Goal: Task Accomplishment & Management: Manage account settings

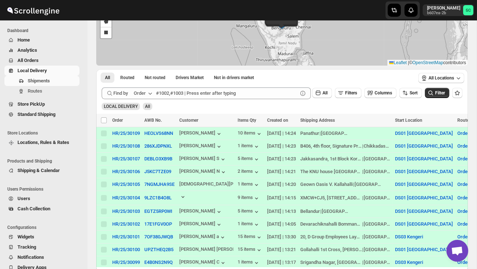
scroll to position [71, 0]
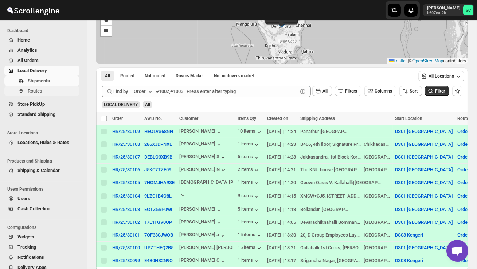
click at [58, 91] on span "Routes" at bounding box center [53, 91] width 50 height 7
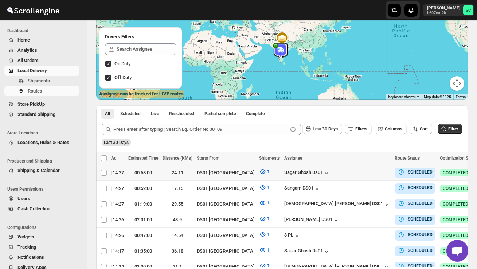
scroll to position [0, 104]
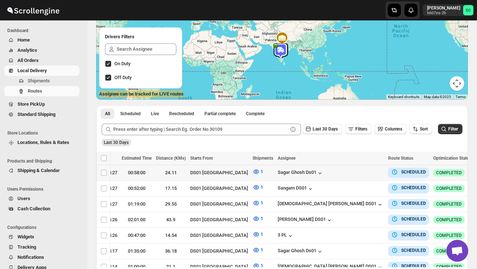
click at [477, 173] on icon "button" at bounding box center [481, 172] width 7 height 7
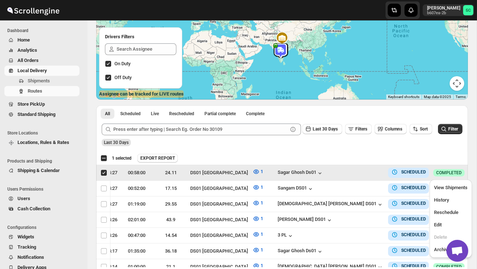
scroll to position [0, 0]
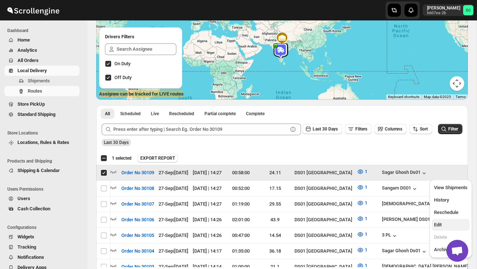
click at [448, 222] on span "Edit" at bounding box center [451, 224] width 34 height 7
checkbox input "false"
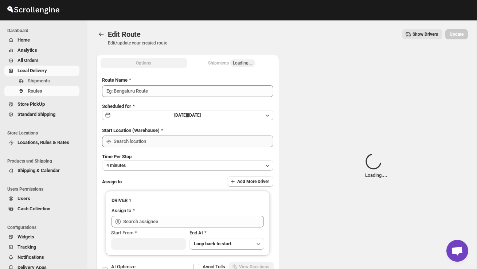
type input "Order No 30109"
type input "DS01 [GEOGRAPHIC_DATA]"
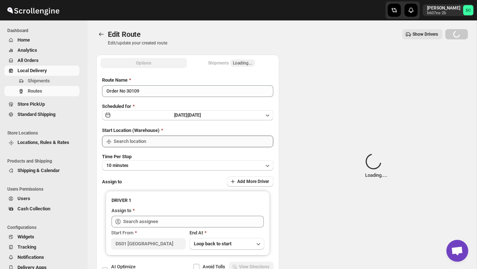
type input "DS01 [GEOGRAPHIC_DATA]"
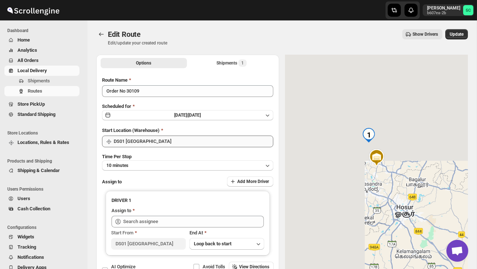
type input "Sagar Ghosh Ds01 ([EMAIL_ADDRESS][DOMAIN_NAME])"
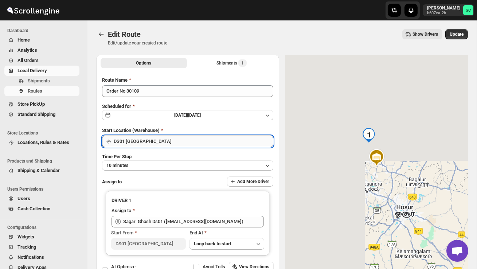
click at [199, 140] on input "DS01 [GEOGRAPHIC_DATA]" at bounding box center [194, 142] width 160 height 12
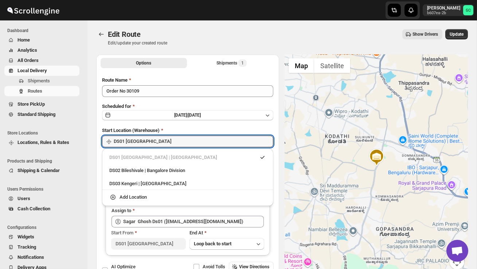
click at [190, 164] on li "DS02 Bileshivale | Bangalore Division" at bounding box center [187, 169] width 171 height 13
type input "DS02 Bileshivale"
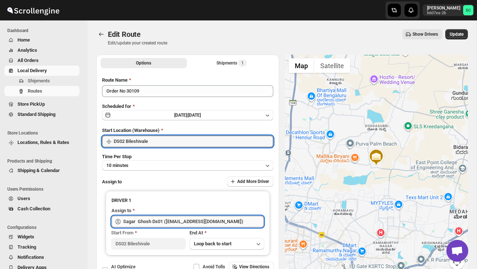
click at [178, 222] on input "Sagar Ghosh Ds01 ([EMAIL_ADDRESS][DOMAIN_NAME])" at bounding box center [193, 222] width 141 height 12
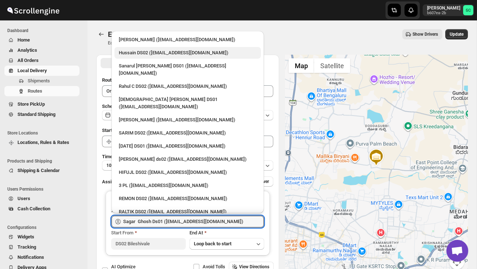
click at [153, 56] on div "Hussain DS02 ([EMAIL_ADDRESS][DOMAIN_NAME])" at bounding box center [188, 52] width 138 height 7
type input "Hussain DS02 ([EMAIL_ADDRESS][DOMAIN_NAME])"
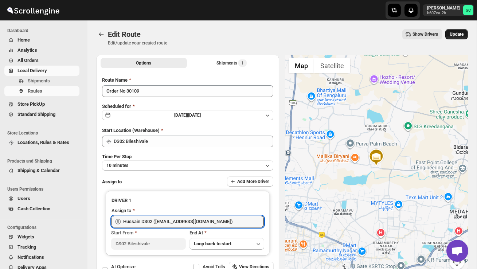
click at [456, 34] on span "Update" at bounding box center [457, 34] width 14 height 6
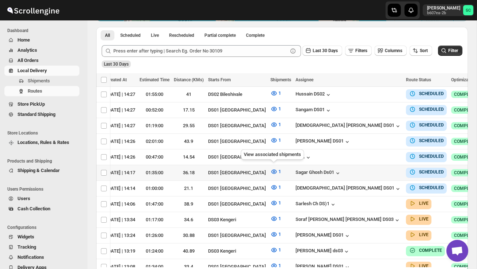
scroll to position [0, 104]
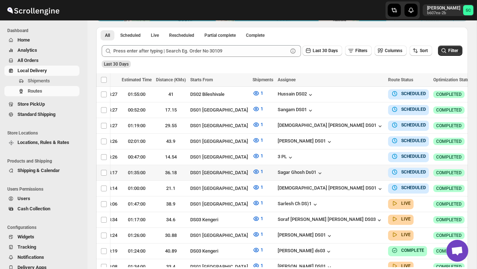
click at [477, 169] on icon "button" at bounding box center [481, 172] width 7 height 7
checkbox input "true"
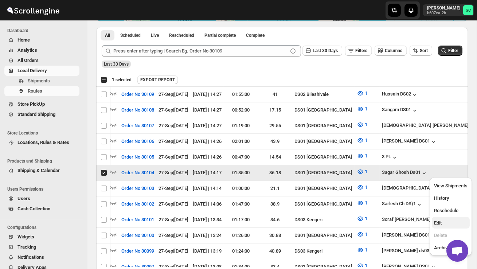
click at [450, 222] on span "Edit" at bounding box center [451, 222] width 34 height 7
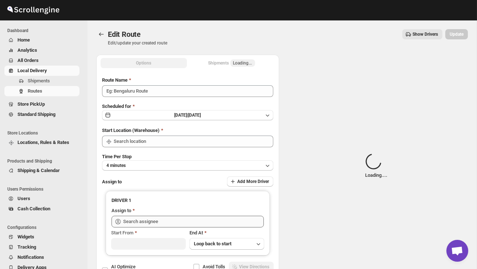
type input "Order No 30104"
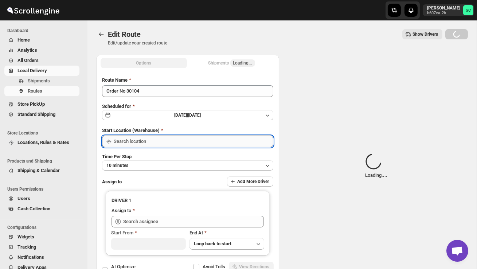
type input "DS01 [GEOGRAPHIC_DATA]"
click at [205, 143] on input "DS01 [GEOGRAPHIC_DATA]" at bounding box center [194, 142] width 160 height 12
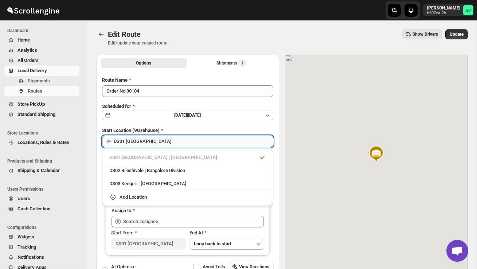
type input "Sagar Ghosh Ds01 ([EMAIL_ADDRESS][DOMAIN_NAME])"
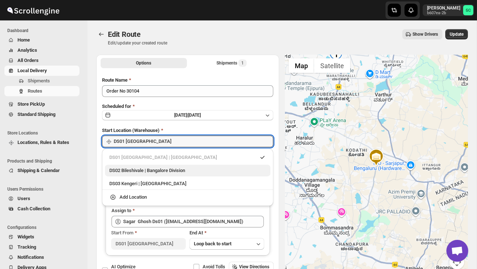
click at [192, 167] on div "DS02 Bileshivale | Bangalore Division" at bounding box center [187, 170] width 157 height 7
type input "DS02 Bileshivale"
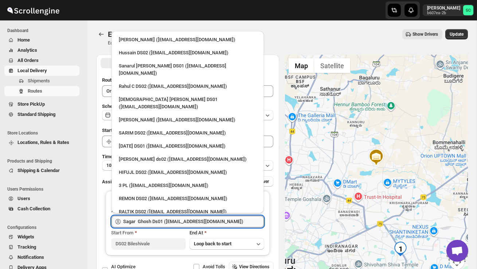
click at [181, 221] on input "Sagar Ghosh Ds01 ([EMAIL_ADDRESS][DOMAIN_NAME])" at bounding box center [193, 222] width 141 height 12
click at [148, 156] on div "[PERSON_NAME] ds02 ([EMAIL_ADDRESS][DOMAIN_NAME])" at bounding box center [188, 159] width 138 height 7
type input "[PERSON_NAME] ds02 ([EMAIL_ADDRESS][DOMAIN_NAME])"
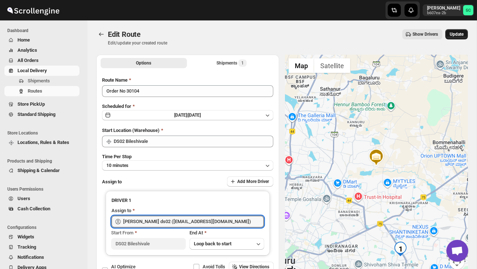
click at [451, 36] on span "Update" at bounding box center [457, 34] width 14 height 6
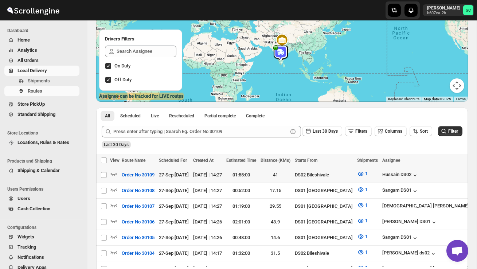
scroll to position [77, 0]
click at [114, 173] on icon "button" at bounding box center [113, 173] width 7 height 7
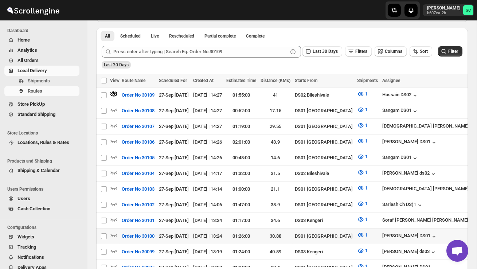
scroll to position [180, 0]
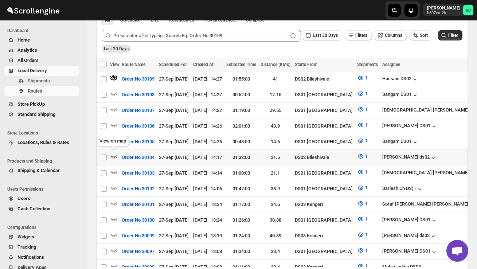
click at [113, 155] on icon "button" at bounding box center [114, 156] width 6 height 3
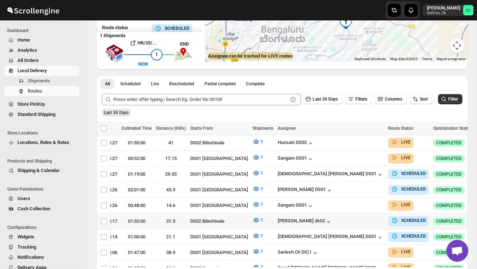
scroll to position [0, 104]
click at [477, 217] on icon "button" at bounding box center [481, 220] width 7 height 7
checkbox input "true"
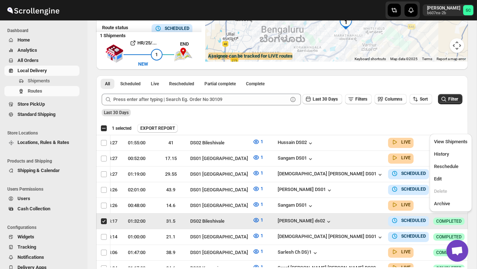
scroll to position [0, 0]
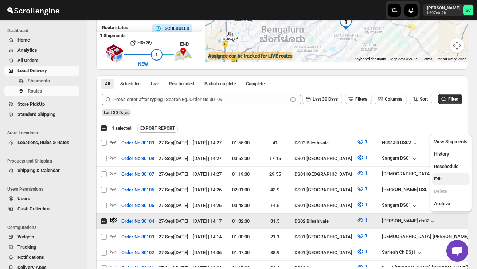
click at [444, 180] on span "Edit" at bounding box center [451, 178] width 34 height 7
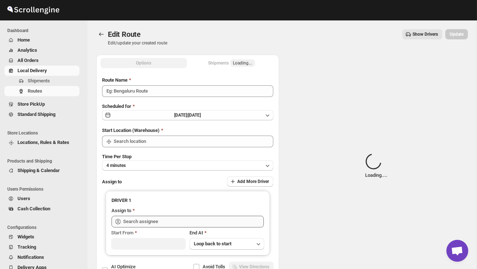
type input "Order No 30104"
type input "DS02 Bileshivale"
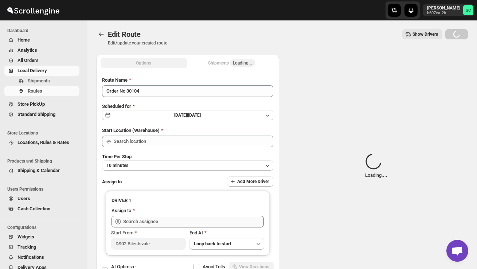
type input "DS02 Bileshivale"
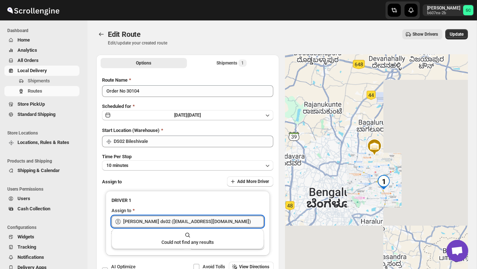
click at [208, 226] on input "[PERSON_NAME] ds02 ([EMAIL_ADDRESS][DOMAIN_NAME])" at bounding box center [193, 222] width 141 height 12
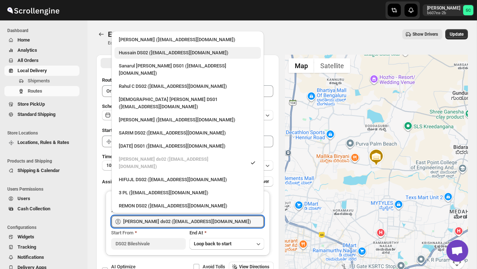
click at [147, 57] on div "Hussain DS02 ([EMAIL_ADDRESS][DOMAIN_NAME])" at bounding box center [187, 53] width 147 height 12
type input "Hussain DS02 ([EMAIL_ADDRESS][DOMAIN_NAME])"
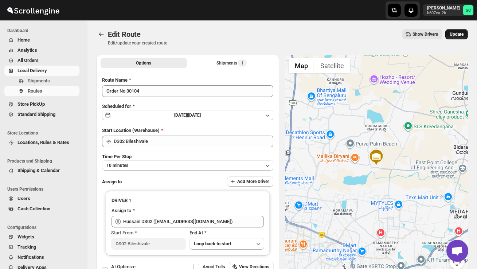
click at [454, 30] on button "Update" at bounding box center [457, 34] width 23 height 10
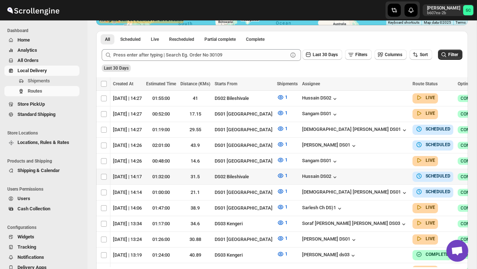
scroll to position [0, 104]
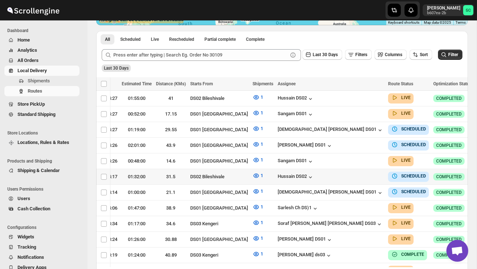
click at [477, 174] on icon "button" at bounding box center [481, 176] width 7 height 7
checkbox input "true"
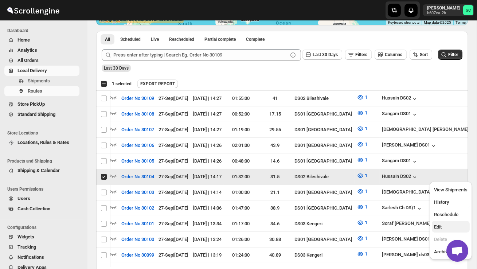
click at [454, 226] on span "Edit" at bounding box center [451, 226] width 34 height 7
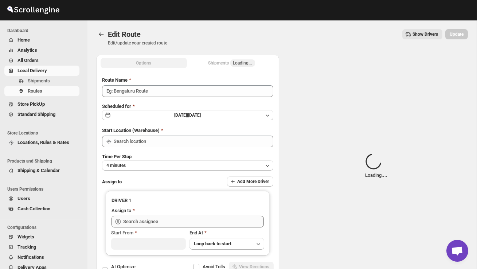
type input "Order No 30104"
type input "DS02 Bileshivale"
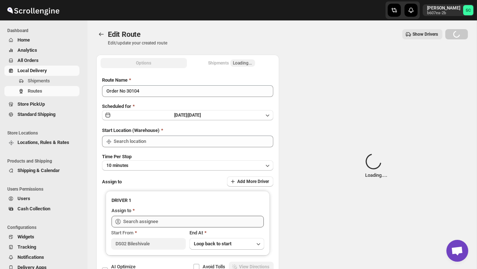
type input "DS02 Bileshivale"
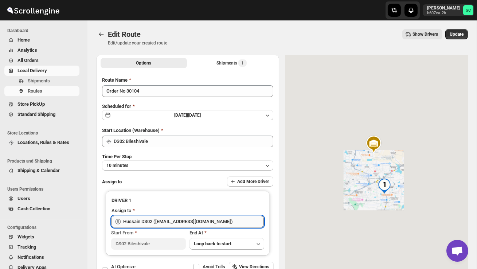
click at [213, 217] on input "Hussain DS02 ([EMAIL_ADDRESS][DOMAIN_NAME])" at bounding box center [193, 222] width 141 height 12
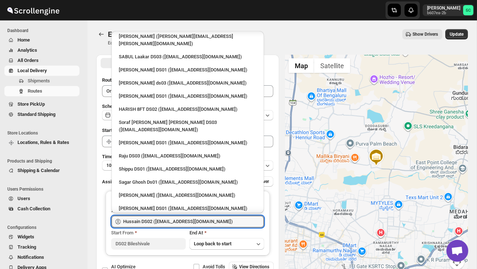
scroll to position [527, 0]
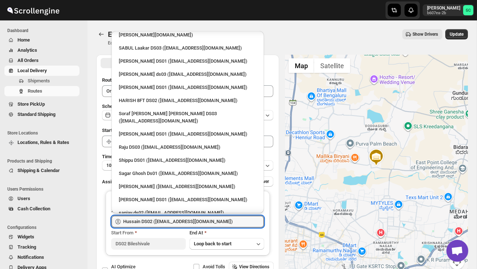
click at [163, 170] on div "Sagar Ghosh Ds01 ([EMAIL_ADDRESS][DOMAIN_NAME])" at bounding box center [188, 173] width 138 height 7
type input "Sagar Ghosh Ds01 ([EMAIL_ADDRESS][DOMAIN_NAME])"
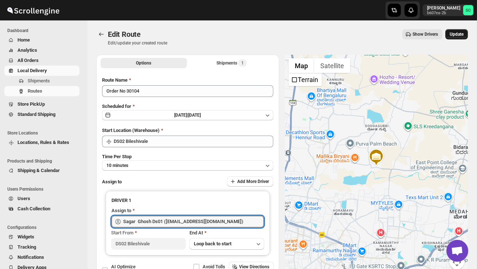
click at [452, 32] on span "Update" at bounding box center [457, 34] width 14 height 6
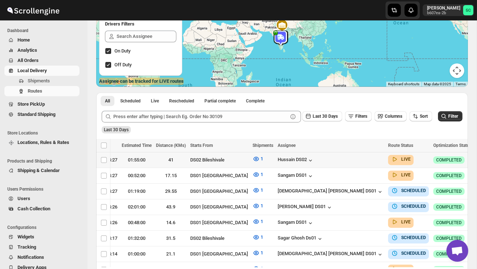
scroll to position [0, 104]
click at [477, 157] on icon "button" at bounding box center [481, 159] width 7 height 7
checkbox input "true"
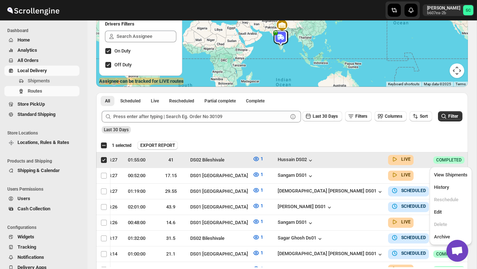
scroll to position [0, 0]
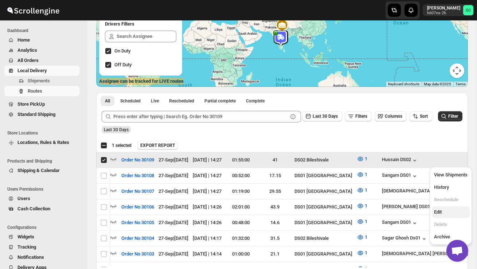
click at [442, 210] on span "Edit" at bounding box center [438, 211] width 8 height 5
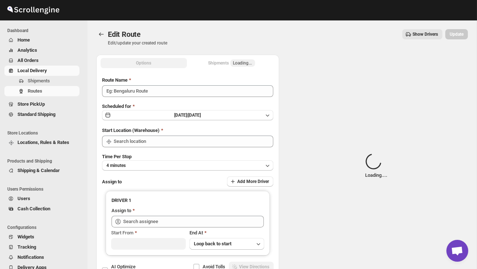
type input "Order No 30109"
type input "DS02 Bileshivale"
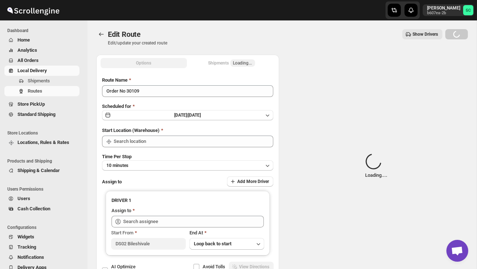
type input "DS02 Bileshivale"
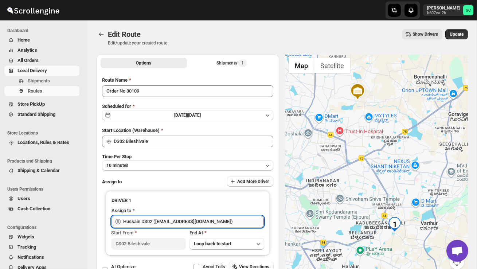
click at [227, 222] on input "Hussain DS02 ([EMAIL_ADDRESS][DOMAIN_NAME])" at bounding box center [193, 222] width 141 height 12
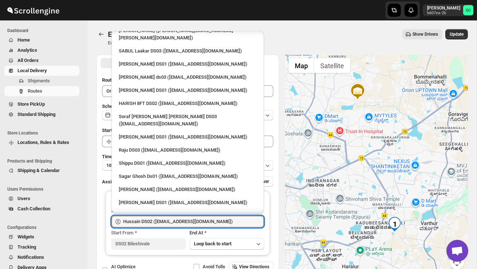
scroll to position [524, 0]
click at [177, 172] on div "Sagar Ghosh Ds01 ([EMAIL_ADDRESS][DOMAIN_NAME])" at bounding box center [188, 175] width 138 height 7
type input "Sagar Ghosh Ds01 ([EMAIL_ADDRESS][DOMAIN_NAME])"
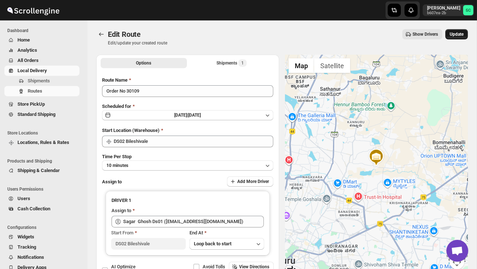
click at [456, 36] on span "Update" at bounding box center [457, 34] width 14 height 6
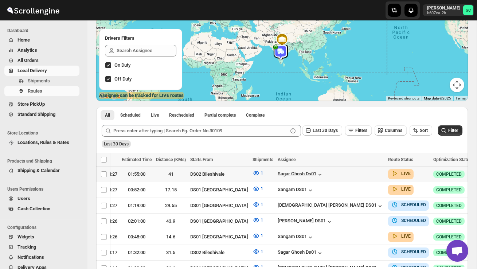
scroll to position [0, 104]
click at [477, 175] on icon "button" at bounding box center [481, 173] width 7 height 7
checkbox input "true"
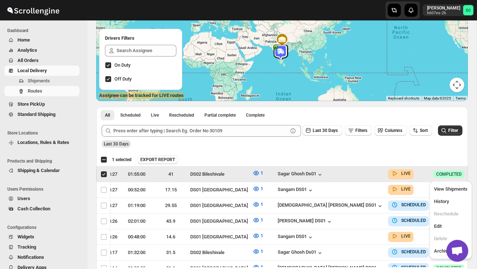
scroll to position [0, 0]
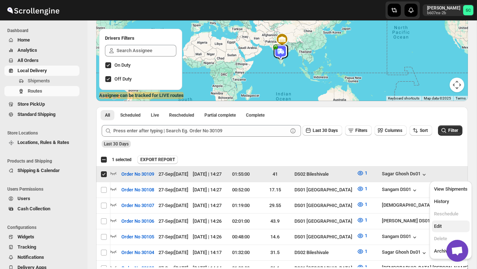
click at [449, 227] on span "Edit" at bounding box center [451, 226] width 34 height 7
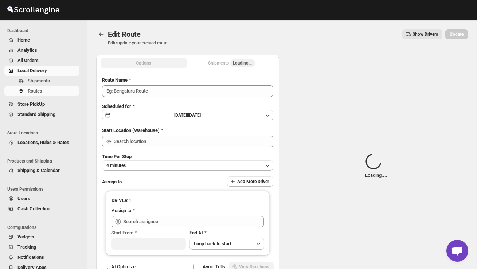
type input "Order No 30109"
type input "DS02 Bileshivale"
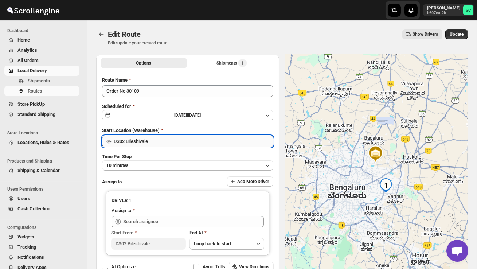
click at [206, 144] on input "DS02 Bileshivale" at bounding box center [194, 142] width 160 height 12
type input "Sagar Ghosh Ds01 ([EMAIL_ADDRESS][DOMAIN_NAME])"
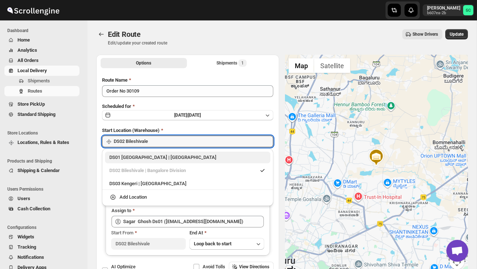
click at [191, 158] on div "DS01 [GEOGRAPHIC_DATA] | [GEOGRAPHIC_DATA]" at bounding box center [187, 157] width 157 height 7
type input "DS01 [GEOGRAPHIC_DATA]"
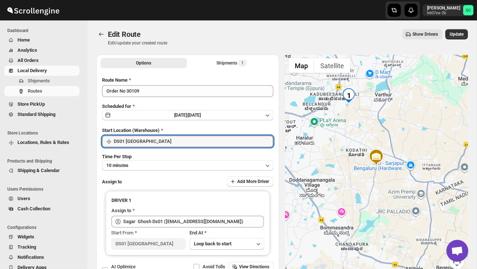
click at [458, 39] on div "Edit Route Edit/update your created route Show Drivers More actions Show Driver…" at bounding box center [282, 37] width 372 height 17
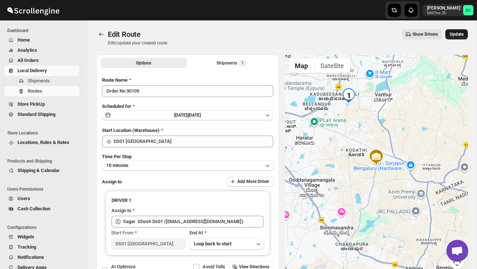
click at [458, 34] on span "Update" at bounding box center [457, 34] width 14 height 6
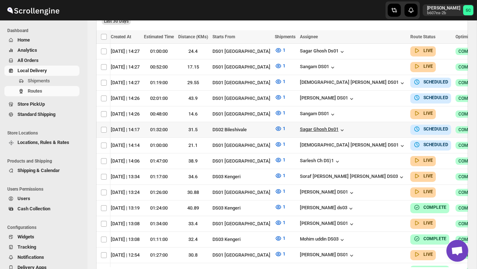
scroll to position [0, 104]
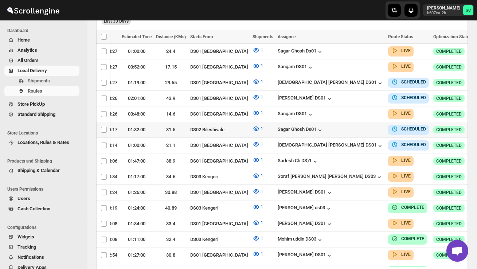
click at [477, 128] on icon "button" at bounding box center [481, 129] width 7 height 7
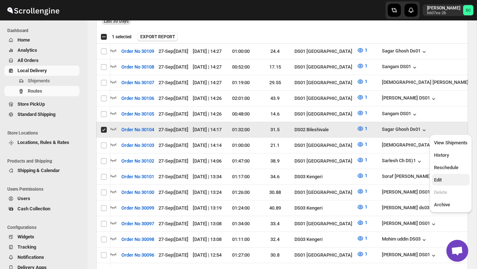
click at [456, 179] on span "Edit" at bounding box center [451, 179] width 34 height 7
checkbox input "false"
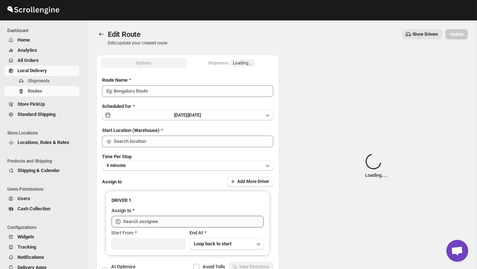
type input "Order No 30104"
type input "DS02 Bileshivale"
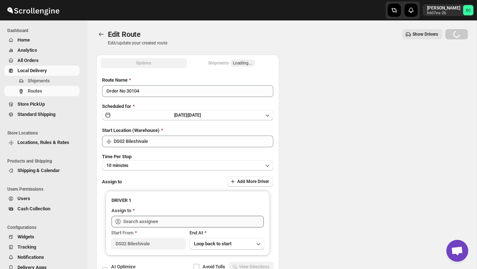
type input "DS02 Bileshivale"
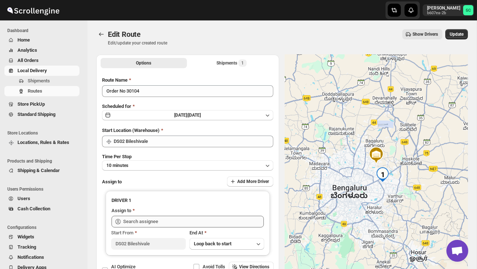
type input "Sagar Ghosh Ds01 ([EMAIL_ADDRESS][DOMAIN_NAME])"
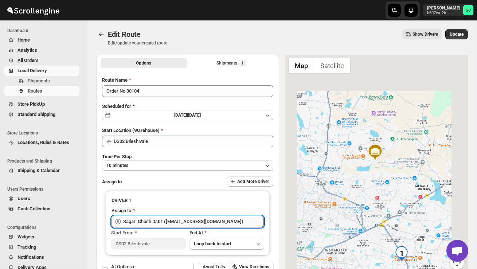
click at [207, 221] on input "Sagar Ghosh Ds01 ([EMAIL_ADDRESS][DOMAIN_NAME])" at bounding box center [193, 222] width 141 height 12
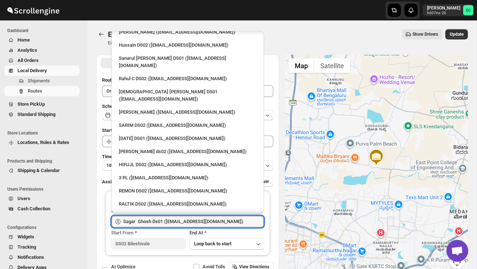
click at [312, 156] on div at bounding box center [376, 166] width 183 height 223
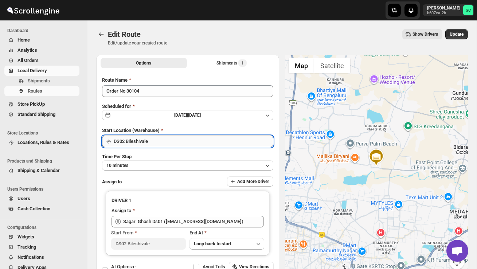
click at [187, 141] on input "DS02 Bileshivale" at bounding box center [194, 142] width 160 height 12
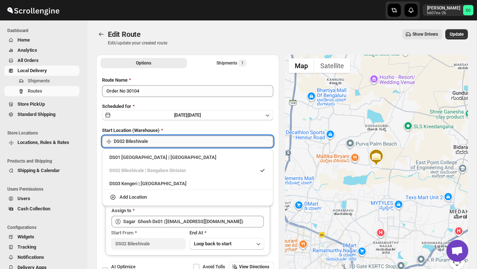
click at [187, 136] on input "DS02 Bileshivale" at bounding box center [194, 142] width 160 height 12
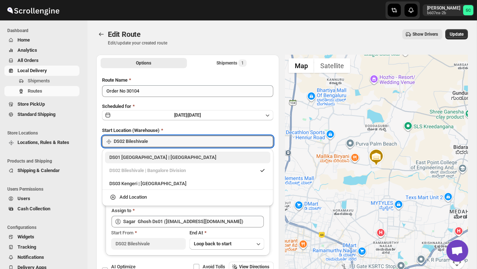
click at [180, 156] on div "DS01 [GEOGRAPHIC_DATA] | [GEOGRAPHIC_DATA]" at bounding box center [187, 157] width 157 height 7
type input "DS01 [GEOGRAPHIC_DATA]"
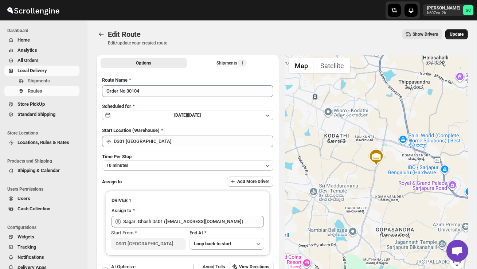
click at [455, 38] on button "Update" at bounding box center [457, 34] width 23 height 10
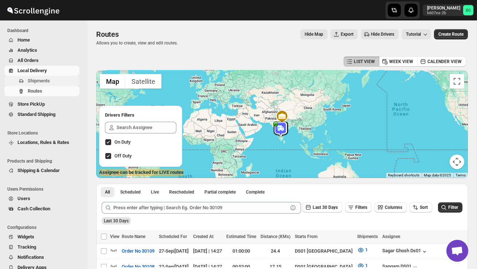
click at [46, 80] on span "Shipments" at bounding box center [39, 80] width 22 height 5
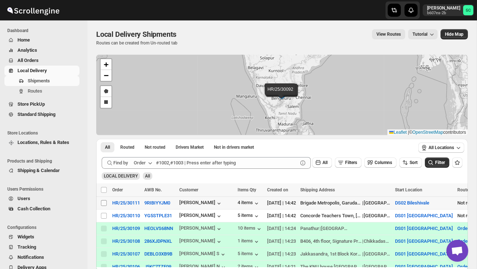
click at [101, 203] on input "Select shipment" at bounding box center [104, 203] width 6 height 6
checkbox input "true"
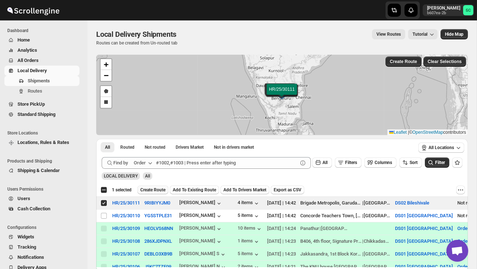
click at [155, 188] on span "Create Route" at bounding box center [152, 190] width 25 height 6
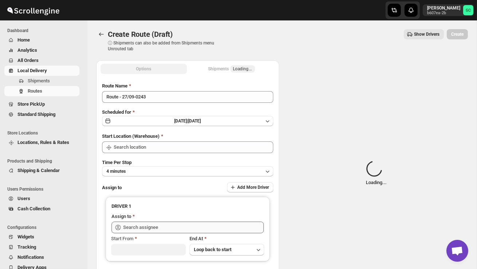
type input "DS02 Bileshivale"
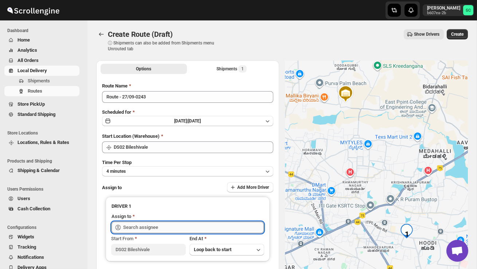
click at [146, 229] on input "text" at bounding box center [193, 228] width 141 height 12
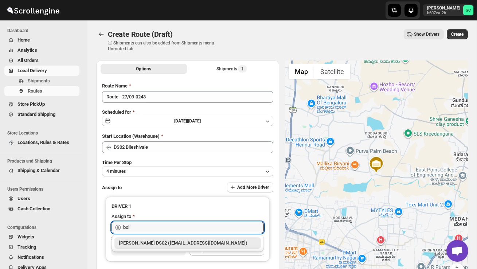
click at [169, 242] on div "[PERSON_NAME] DS02 ([EMAIL_ADDRESS][DOMAIN_NAME])" at bounding box center [188, 243] width 138 height 7
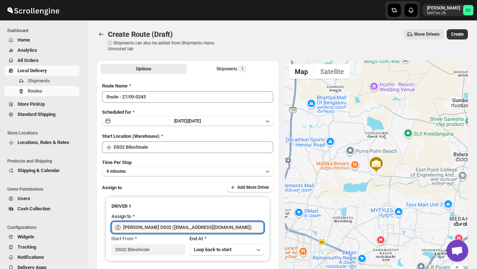
type input "[PERSON_NAME] DS02 ([EMAIL_ADDRESS][DOMAIN_NAME])"
click at [458, 33] on span "Create" at bounding box center [457, 34] width 12 height 6
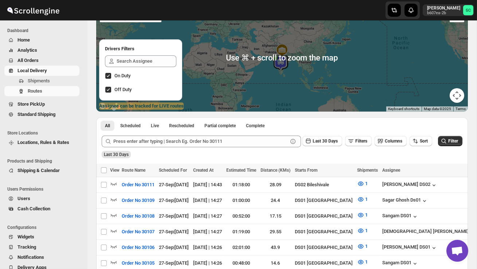
scroll to position [69, 0]
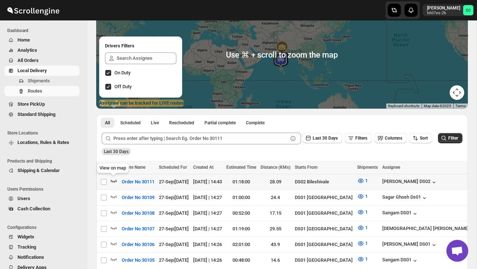
click at [114, 181] on icon "button" at bounding box center [113, 180] width 7 height 7
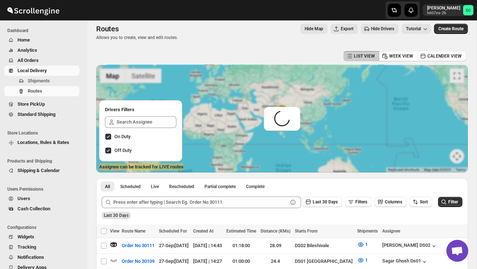
scroll to position [0, 0]
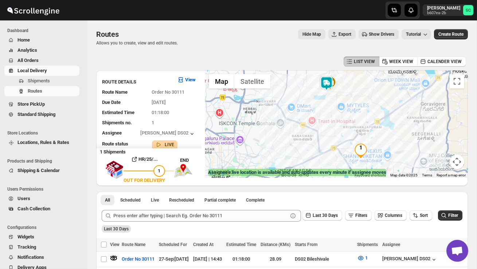
click at [322, 105] on div at bounding box center [336, 124] width 263 height 108
click at [323, 105] on div at bounding box center [336, 124] width 263 height 108
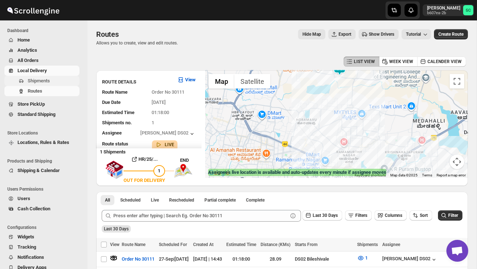
click at [40, 81] on span "Shipments" at bounding box center [39, 80] width 22 height 5
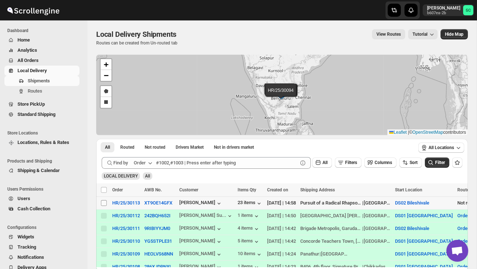
click at [104, 201] on input "Select shipment" at bounding box center [104, 203] width 6 height 6
checkbox input "true"
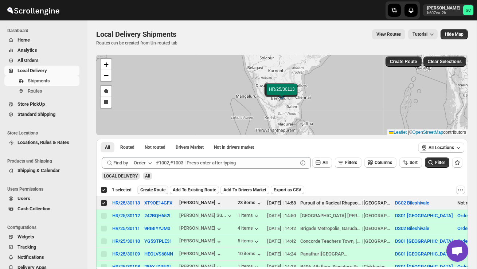
click at [150, 191] on span "Create Route" at bounding box center [152, 190] width 25 height 6
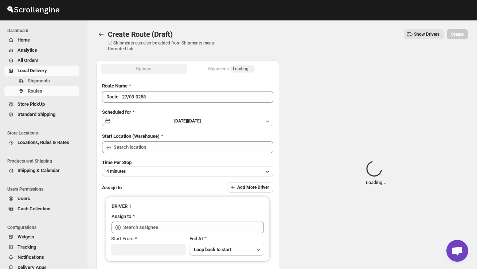
type input "DS02 Bileshivale"
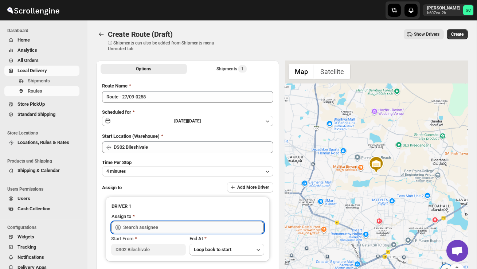
click at [154, 226] on input "text" at bounding box center [193, 228] width 141 height 12
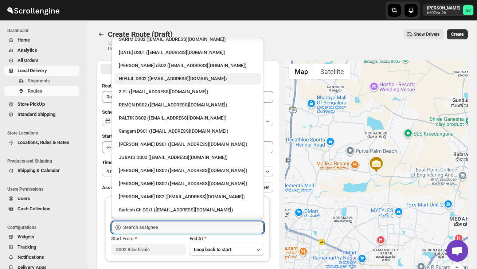
scroll to position [100, 0]
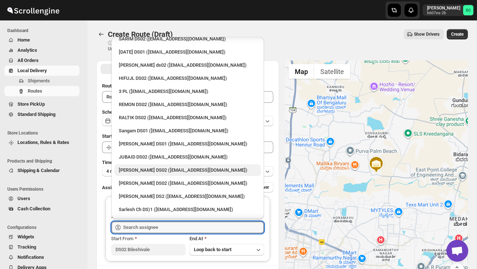
click at [150, 167] on div "[PERSON_NAME] DS02 ([EMAIL_ADDRESS][DOMAIN_NAME])" at bounding box center [188, 170] width 138 height 7
type input "[PERSON_NAME] DS02 ([EMAIL_ADDRESS][DOMAIN_NAME])"
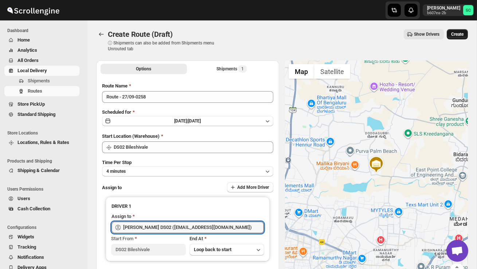
click at [454, 34] on span "Create" at bounding box center [457, 34] width 12 height 6
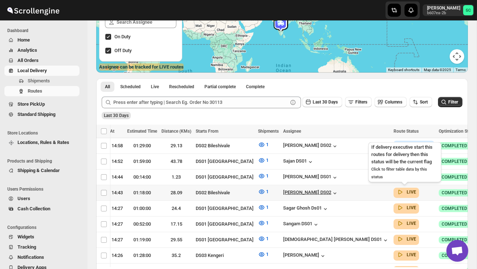
scroll to position [0, 104]
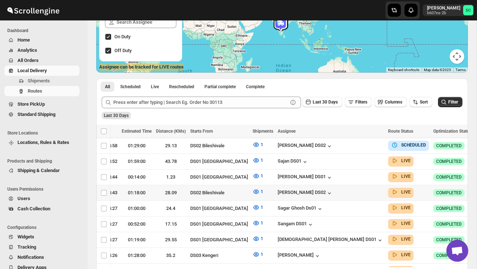
click at [477, 190] on icon "button" at bounding box center [481, 192] width 7 height 7
checkbox input "true"
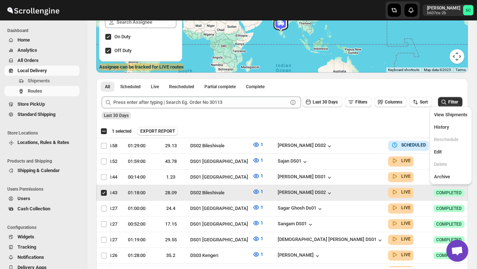
scroll to position [0, 0]
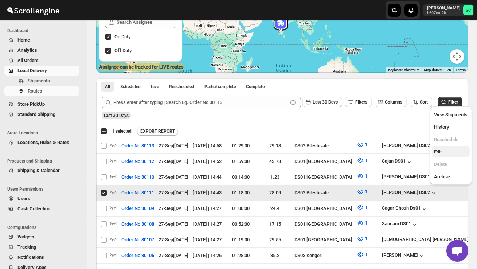
click at [446, 153] on span "Edit" at bounding box center [451, 151] width 34 height 7
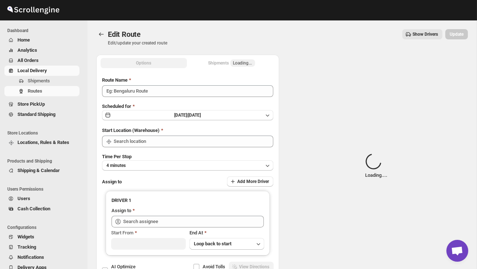
type input "Order No 30111"
type input "DS02 Bileshivale"
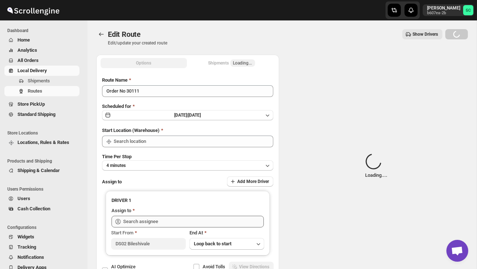
type input "DS02 Bileshivale"
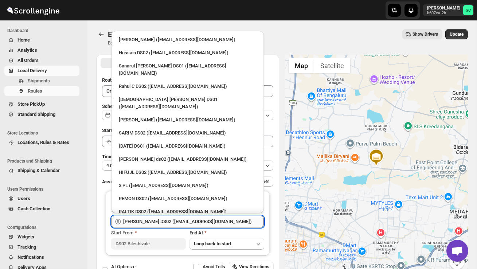
click at [218, 217] on input "[PERSON_NAME] DS02 ([EMAIL_ADDRESS][DOMAIN_NAME])" at bounding box center [193, 222] width 141 height 12
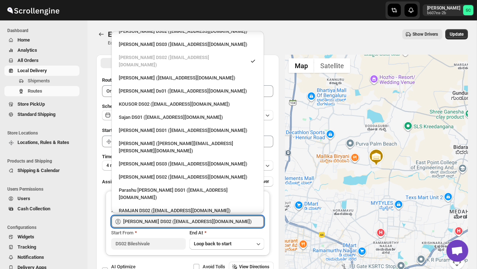
scroll to position [314, 0]
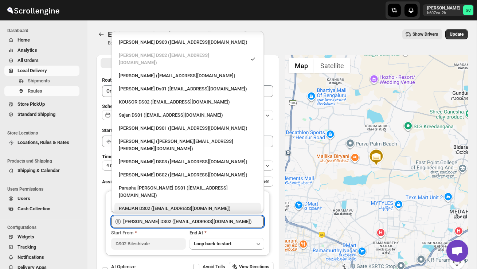
click at [176, 205] on div "RAMJAN DS02 ([EMAIL_ADDRESS][DOMAIN_NAME])" at bounding box center [188, 208] width 138 height 7
type input "RAMJAN DS02 ([EMAIL_ADDRESS][DOMAIN_NAME])"
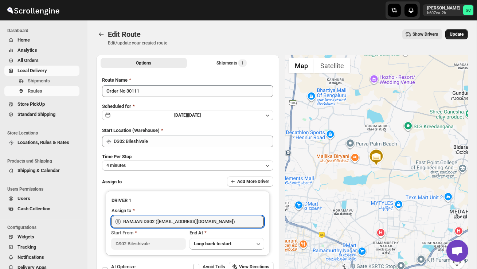
click at [458, 30] on button "Update" at bounding box center [457, 34] width 23 height 10
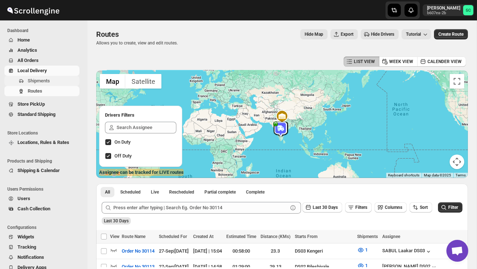
click at [46, 81] on span "Shipments" at bounding box center [39, 80] width 22 height 5
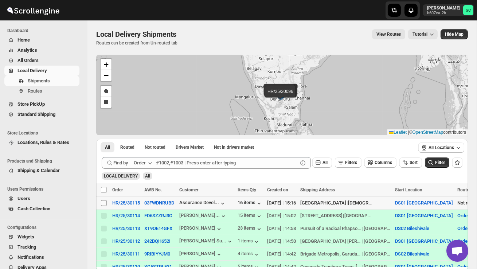
click at [103, 205] on input "Select shipment" at bounding box center [104, 203] width 6 height 6
checkbox input "true"
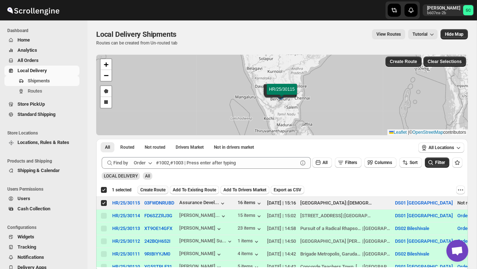
click at [156, 187] on button "Create Route" at bounding box center [152, 190] width 31 height 9
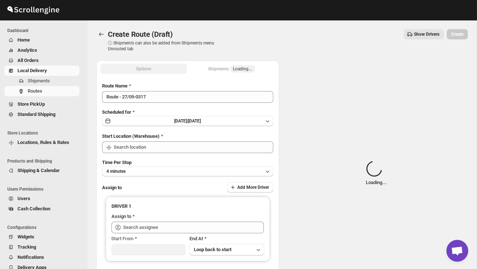
type input "DS01 [GEOGRAPHIC_DATA]"
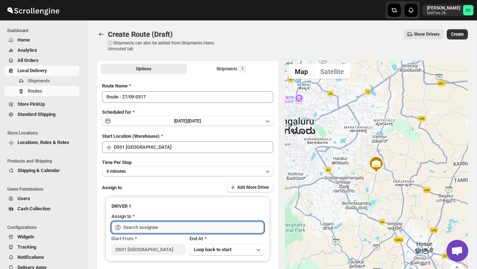
click at [159, 227] on input "text" at bounding box center [193, 228] width 141 height 12
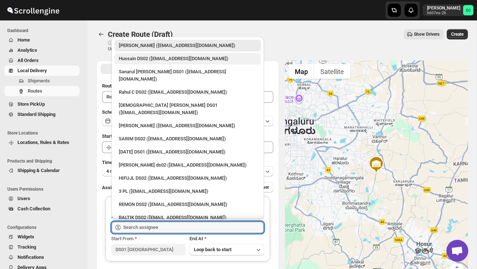
click at [148, 60] on div "Hussain DS02 ([EMAIL_ADDRESS][DOMAIN_NAME])" at bounding box center [188, 58] width 138 height 7
type input "Hussain DS02 ([EMAIL_ADDRESS][DOMAIN_NAME])"
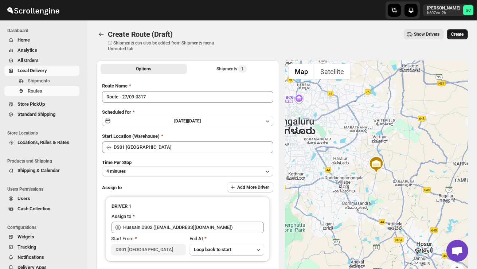
click at [455, 38] on button "Create" at bounding box center [457, 34] width 21 height 10
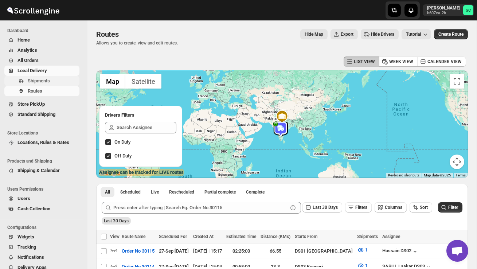
click at [49, 79] on span "Shipments" at bounding box center [39, 80] width 22 height 5
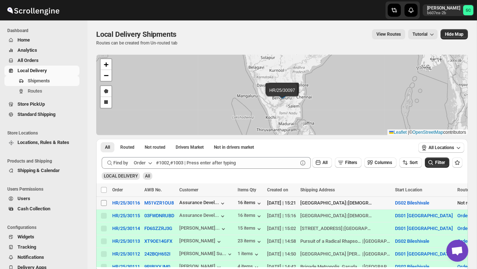
click at [103, 204] on input "Select shipment" at bounding box center [104, 203] width 6 height 6
checkbox input "true"
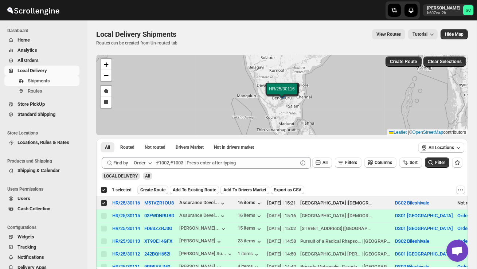
click at [154, 188] on span "Create Route" at bounding box center [152, 190] width 25 height 6
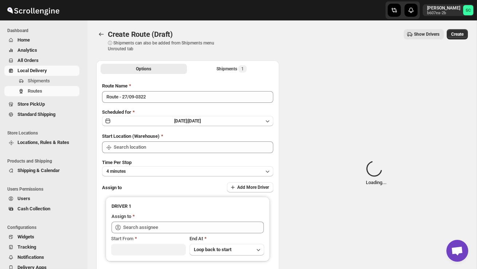
type input "DS02 Bileshivale"
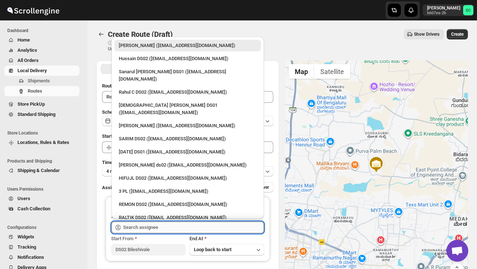
click at [160, 228] on input "text" at bounding box center [193, 228] width 141 height 12
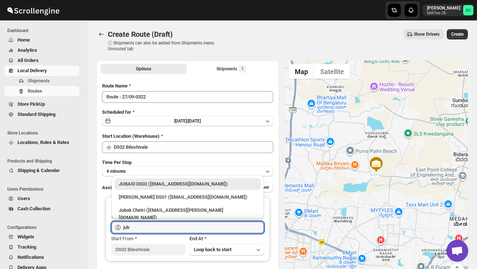
click at [161, 183] on div "JUBAID DS02 ([EMAIL_ADDRESS][DOMAIN_NAME])" at bounding box center [188, 183] width 138 height 7
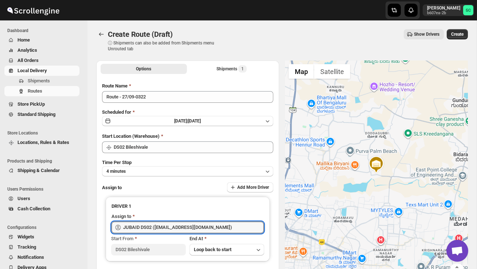
type input "JUBAID DS02 ([EMAIL_ADDRESS][DOMAIN_NAME])"
click at [458, 34] on span "Create" at bounding box center [457, 34] width 12 height 6
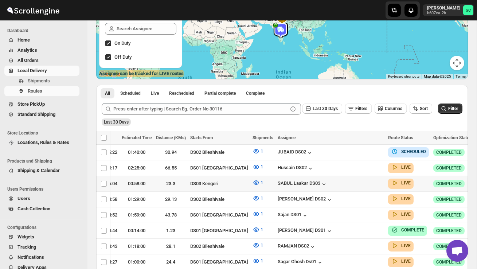
scroll to position [0, 104]
click at [477, 170] on icon "button" at bounding box center [481, 167] width 7 height 7
checkbox input "true"
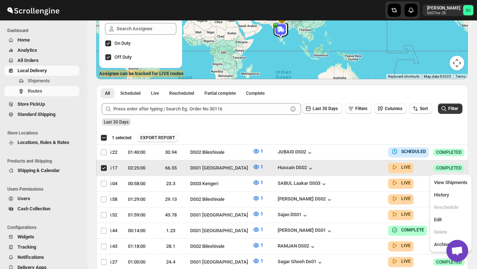
scroll to position [0, 0]
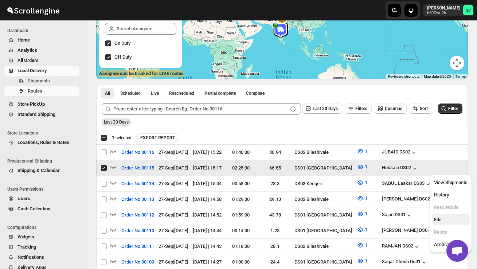
click at [443, 218] on span "Edit" at bounding box center [451, 219] width 34 height 7
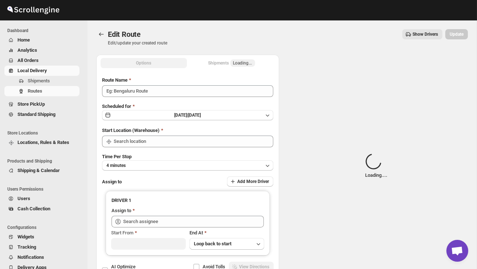
type input "Order No 30115"
type input "DS01 [GEOGRAPHIC_DATA]"
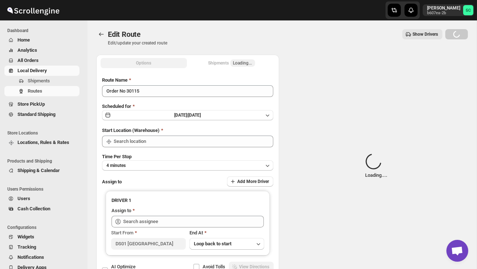
type input "DS01 [GEOGRAPHIC_DATA]"
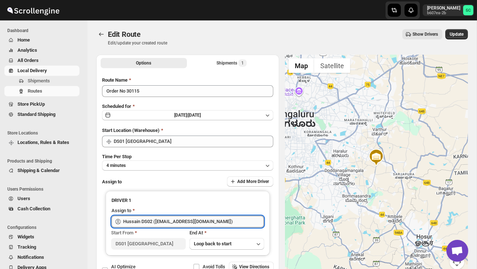
click at [231, 220] on input "Hussain DS02 ([EMAIL_ADDRESS][DOMAIN_NAME])" at bounding box center [193, 222] width 141 height 12
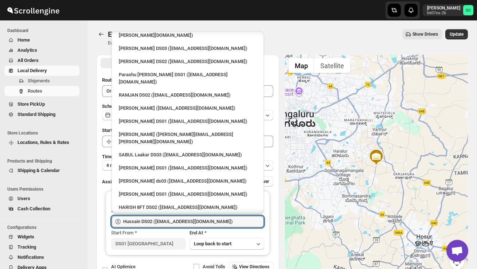
scroll to position [423, 0]
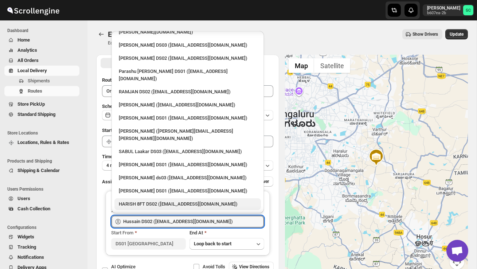
click at [175, 201] on div "HARISH 8FT DS02 ([EMAIL_ADDRESS][DOMAIN_NAME])" at bounding box center [188, 204] width 138 height 7
type input "HARISH 8FT DS02 ([EMAIL_ADDRESS][DOMAIN_NAME])"
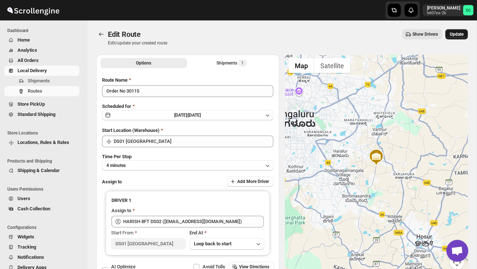
click at [462, 38] on button "Update" at bounding box center [457, 34] width 23 height 10
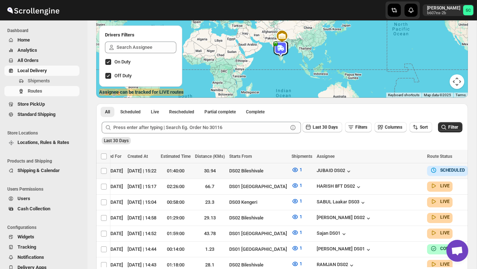
scroll to position [0, 105]
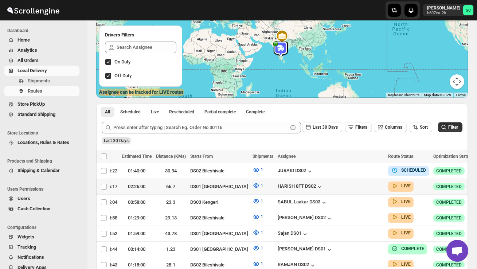
click at [477, 184] on icon "button" at bounding box center [481, 186] width 7 height 7
checkbox input "true"
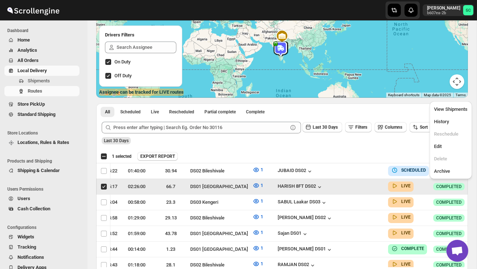
scroll to position [0, 0]
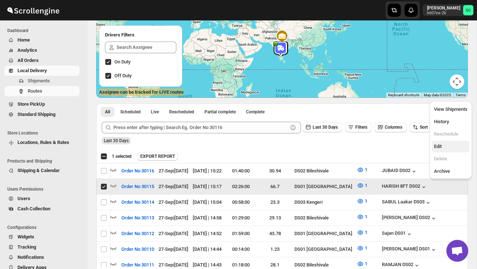
click at [443, 148] on span "Edit" at bounding box center [451, 146] width 34 height 7
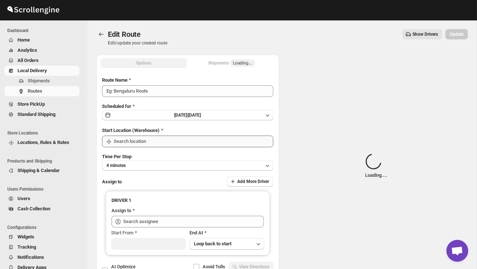
type input "Order No 30115"
type input "DS01 [GEOGRAPHIC_DATA]"
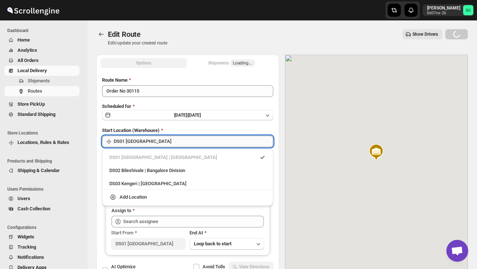
click at [184, 140] on input "DS01 [GEOGRAPHIC_DATA]" at bounding box center [194, 142] width 160 height 12
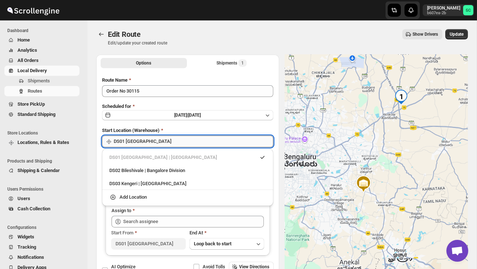
type input "HARISH 8FT DS02 ([EMAIL_ADDRESS][DOMAIN_NAME])"
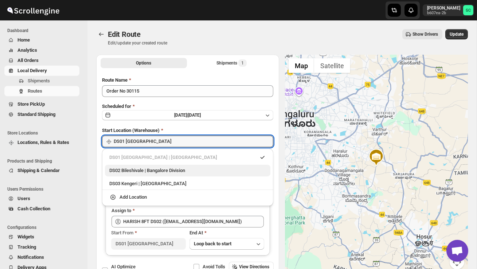
click at [180, 166] on div "DS02 Bileshivale | Bangalore Division" at bounding box center [188, 171] width 166 height 12
type input "DS02 Bileshivale"
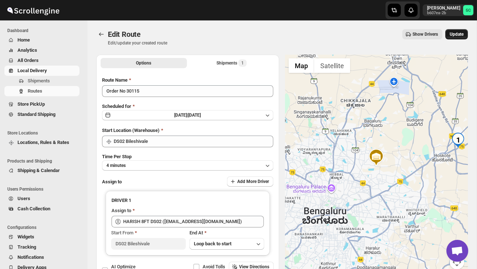
click at [458, 31] on button "Update" at bounding box center [457, 34] width 23 height 10
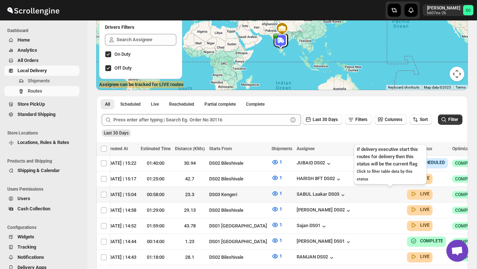
scroll to position [0, 104]
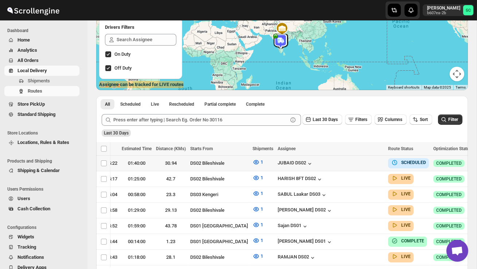
click at [477, 164] on icon "button" at bounding box center [481, 162] width 7 height 7
checkbox input "true"
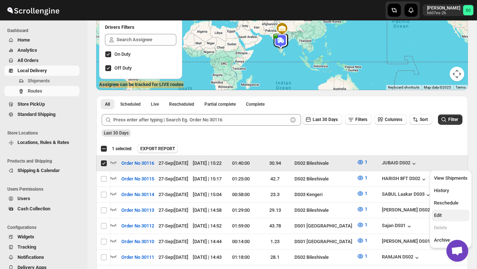
click at [442, 212] on span "Edit" at bounding box center [451, 215] width 34 height 7
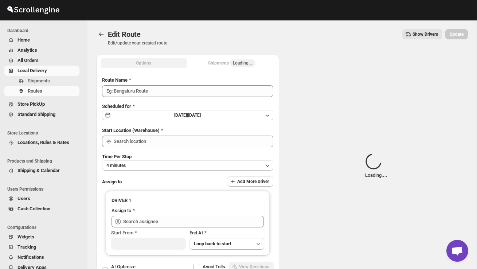
type input "Order No 30116"
type input "DS02 Bileshivale"
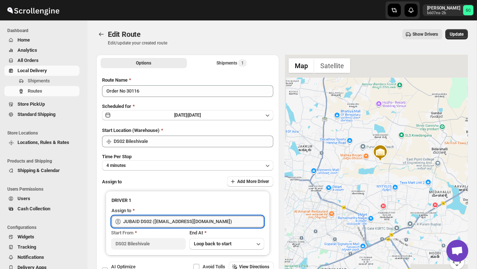
click at [221, 220] on input "JUBAID DS02 ([EMAIL_ADDRESS][DOMAIN_NAME])" at bounding box center [193, 222] width 141 height 12
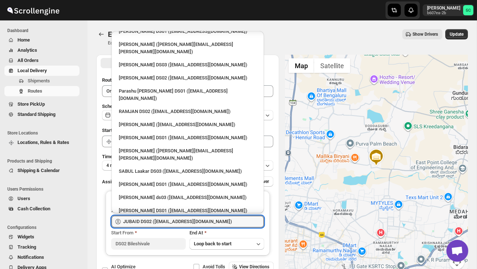
click at [173, 220] on div "HARISH 8FT DS02 ([EMAIL_ADDRESS][DOMAIN_NAME])" at bounding box center [188, 223] width 138 height 7
type input "HARISH 8FT DS02 ([EMAIL_ADDRESS][DOMAIN_NAME])"
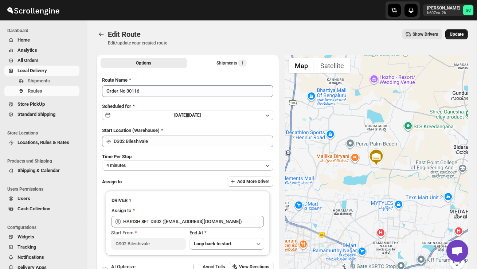
click at [459, 36] on span "Update" at bounding box center [457, 34] width 14 height 6
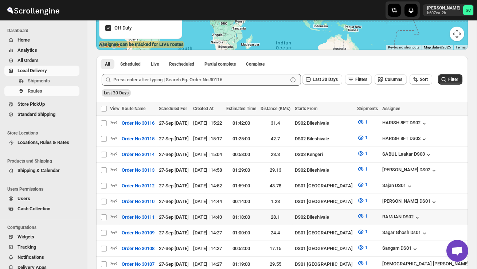
scroll to position [128, 0]
click at [113, 119] on icon "button" at bounding box center [113, 121] width 7 height 7
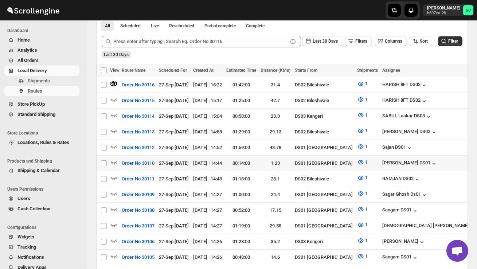
scroll to position [175, 0]
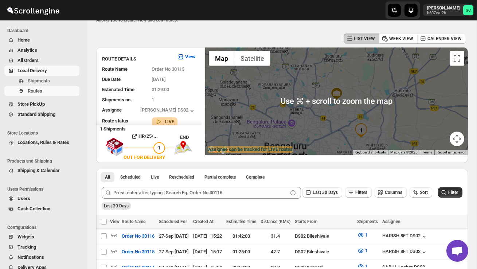
scroll to position [20, 0]
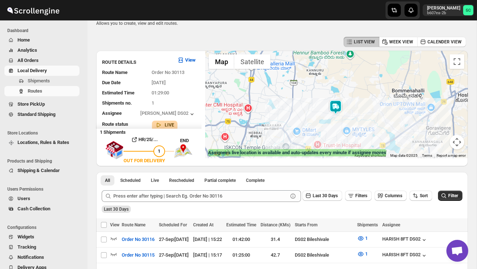
drag, startPoint x: 280, startPoint y: 85, endPoint x: 294, endPoint y: 132, distance: 49.3
click at [294, 132] on div at bounding box center [336, 105] width 263 height 108
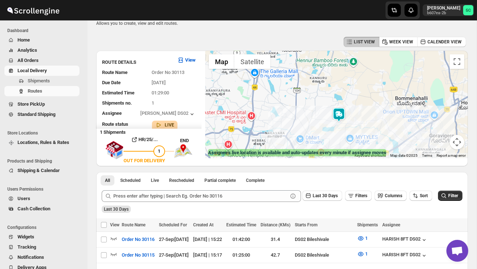
click at [340, 115] on img at bounding box center [339, 115] width 15 height 15
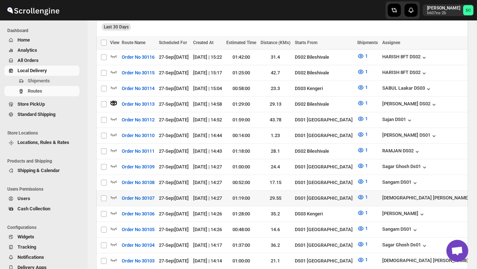
scroll to position [204, 0]
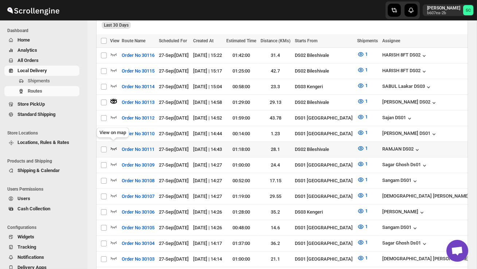
click at [112, 147] on icon "button" at bounding box center [114, 148] width 6 height 3
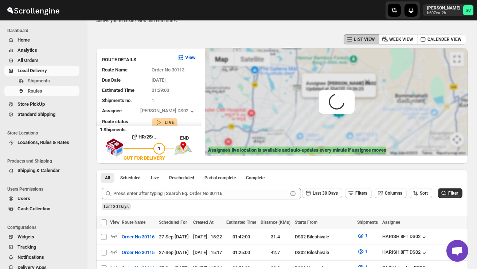
scroll to position [0, 0]
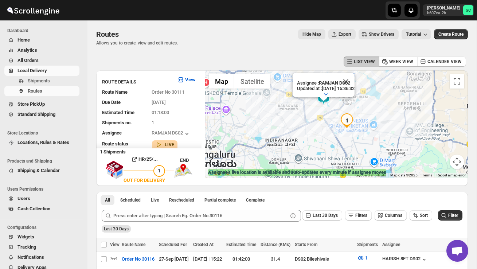
drag, startPoint x: 331, startPoint y: 161, endPoint x: 317, endPoint y: 129, distance: 34.6
click at [317, 129] on div "Assignee : RAMJAN DS02 Updated at : 27/09/2025, 15:36:32 Duty mode Enabled Batt…" at bounding box center [336, 124] width 263 height 108
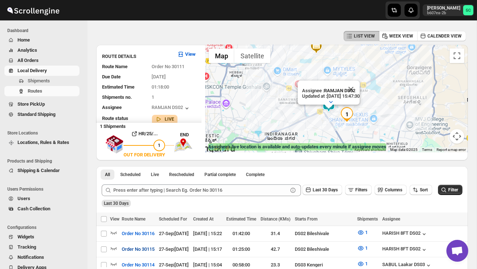
scroll to position [16, 0]
